Goal: Find contact information: Find contact information

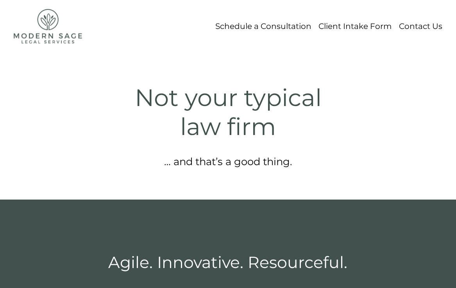
click at [412, 27] on link "Contact Us" at bounding box center [420, 26] width 43 height 14
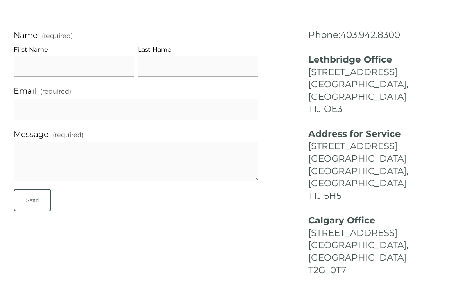
scroll to position [54, 0]
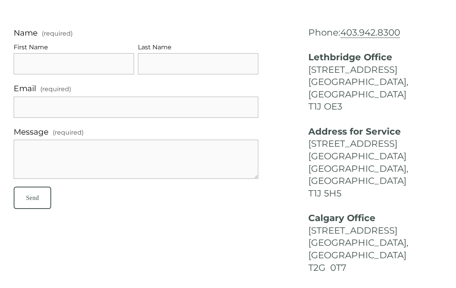
drag, startPoint x: 394, startPoint y: 133, endPoint x: 429, endPoint y: 133, distance: 34.8
click at [429, 133] on h4 "Address for Service [STREET_ADDRESS]" at bounding box center [376, 163] width 134 height 74
click at [388, 140] on h4 "Address for Service [STREET_ADDRESS]" at bounding box center [376, 163] width 134 height 74
click at [379, 145] on h4 "Address for Service [STREET_ADDRESS]" at bounding box center [376, 163] width 134 height 74
drag, startPoint x: 379, startPoint y: 145, endPoint x: 298, endPoint y: 144, distance: 80.9
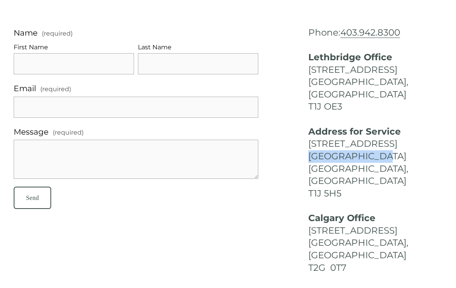
click at [298, 144] on div "Name (required) First Name Last Name Email (required) Message (required) Send S…" at bounding box center [228, 150] width 442 height 247
click at [383, 147] on h4 "Address for Service [STREET_ADDRESS]" at bounding box center [376, 163] width 134 height 74
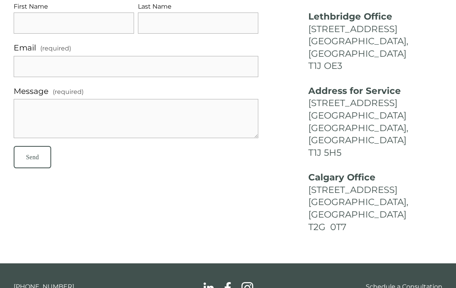
scroll to position [111, 0]
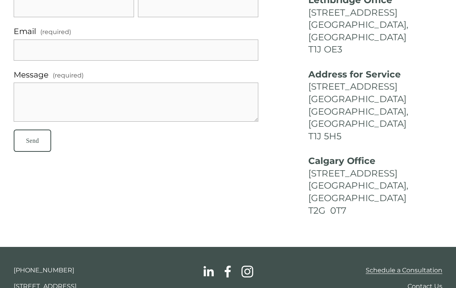
click at [389, 115] on h4 "Address for Service [STREET_ADDRESS]" at bounding box center [376, 105] width 134 height 74
drag, startPoint x: 310, startPoint y: 112, endPoint x: 348, endPoint y: 112, distance: 37.5
click at [348, 112] on h4 "Address for Service [STREET_ADDRESS]" at bounding box center [376, 105] width 134 height 74
click at [371, 105] on h4 "Address for Service [STREET_ADDRESS]" at bounding box center [376, 105] width 134 height 74
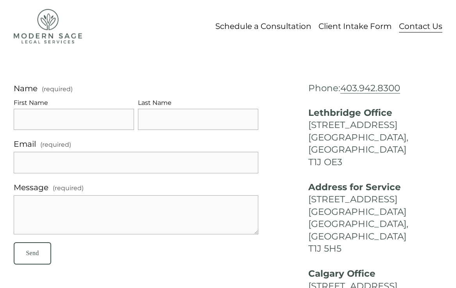
scroll to position [0, 0]
